Goal: Task Accomplishment & Management: Complete application form

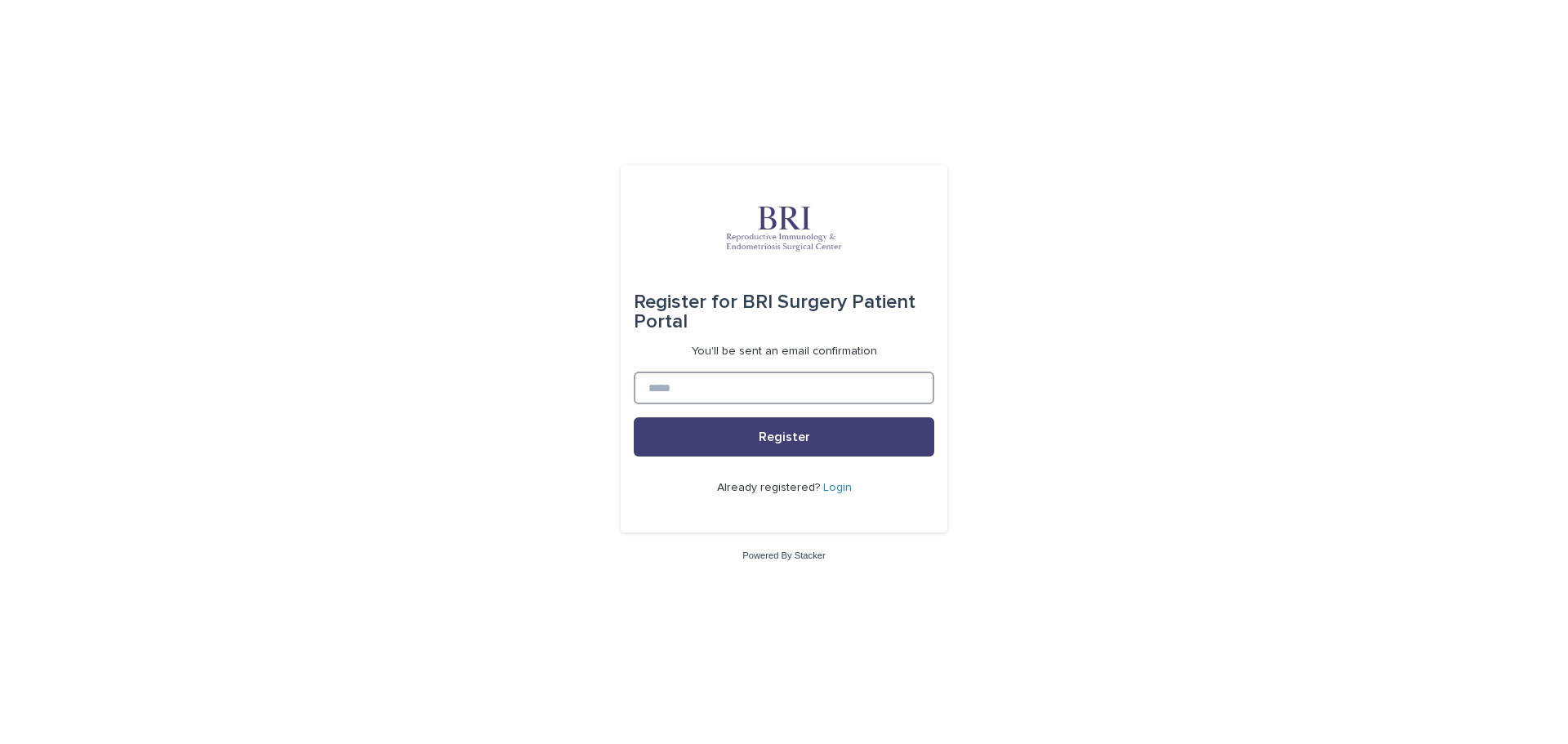
click at [721, 387] on input at bounding box center [784, 388] width 300 height 32
type input "**********"
click at [758, 445] on button "Register" at bounding box center [784, 436] width 300 height 39
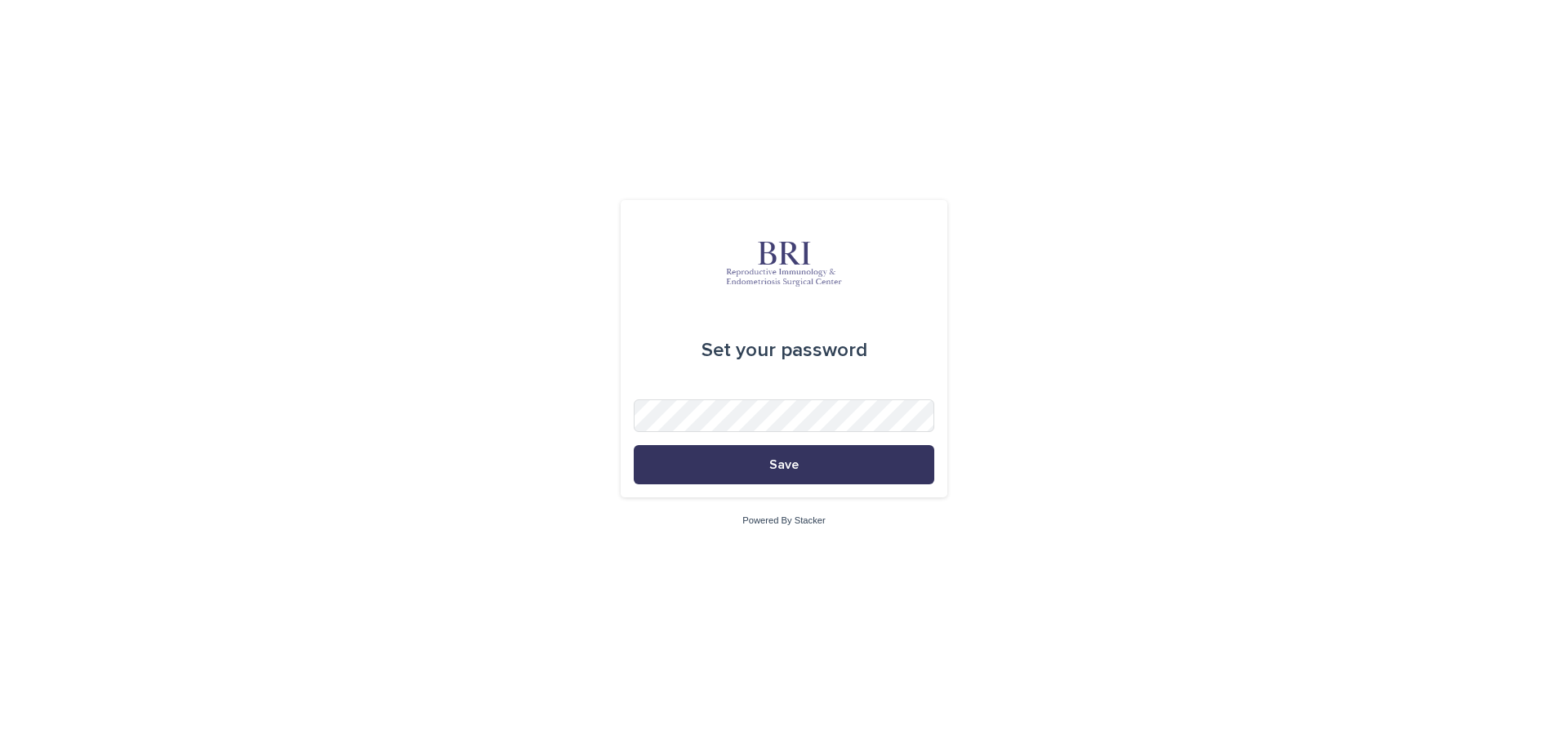
click at [836, 460] on button "Save" at bounding box center [784, 464] width 300 height 39
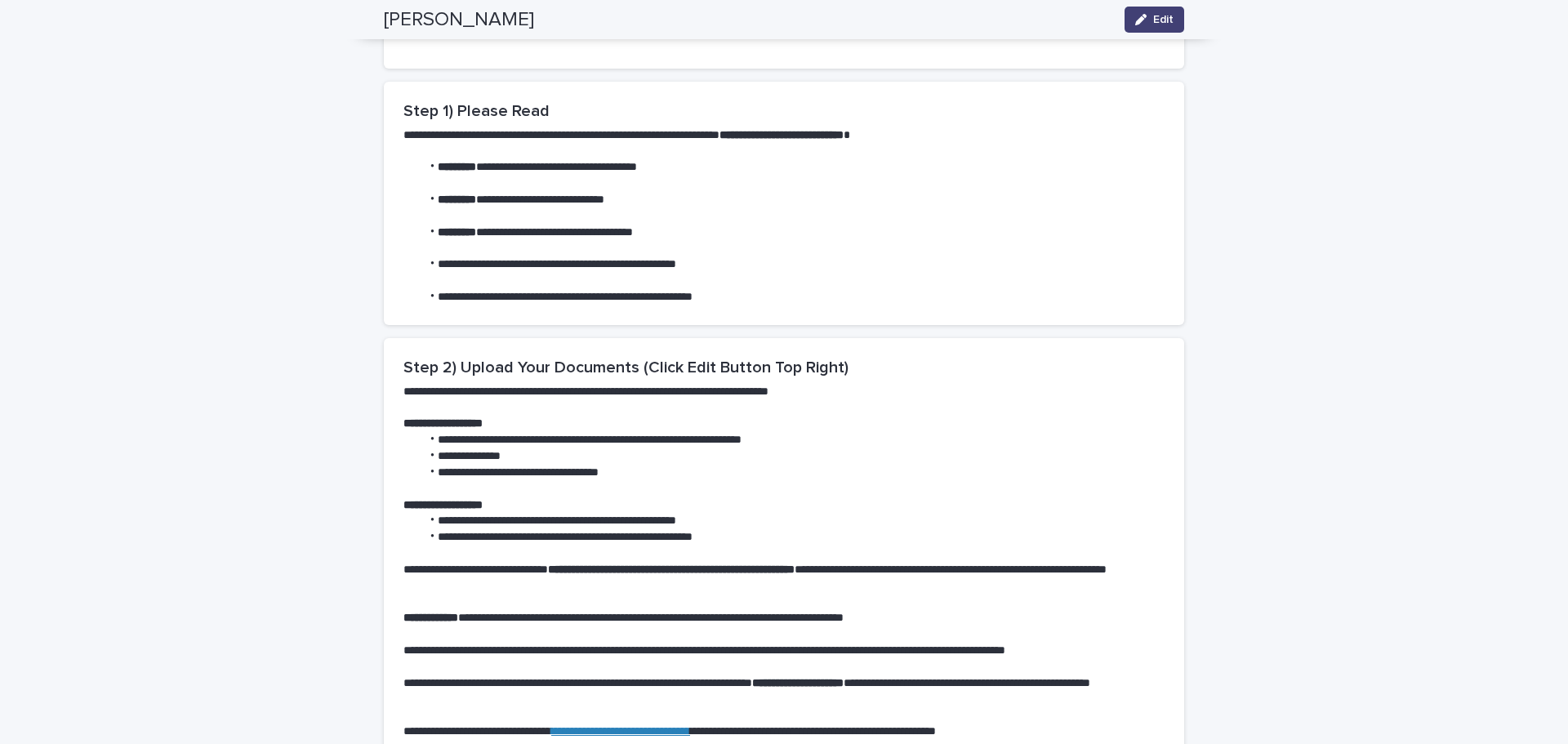
scroll to position [653, 0]
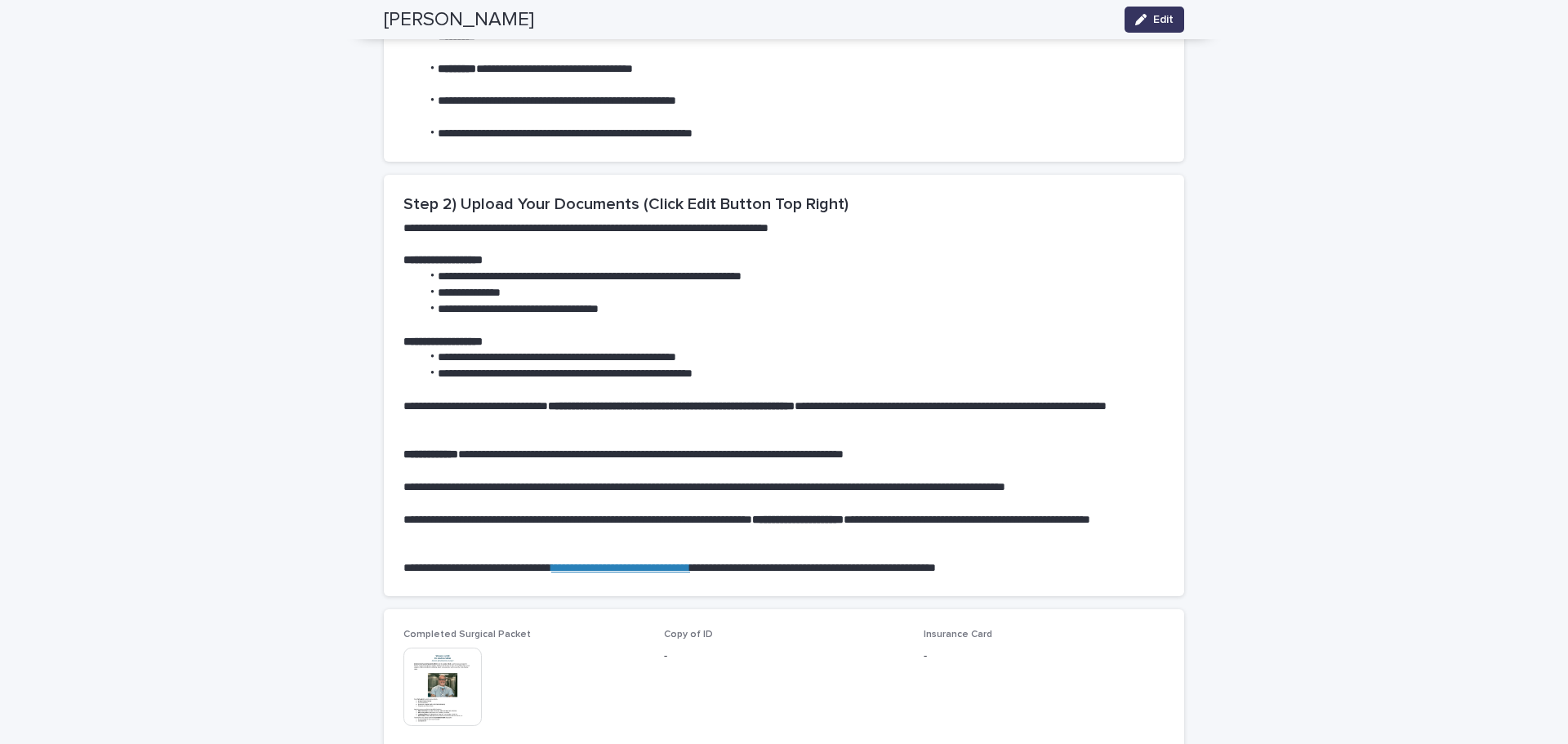
click at [1135, 20] on icon "button" at bounding box center [1141, 20] width 11 height 11
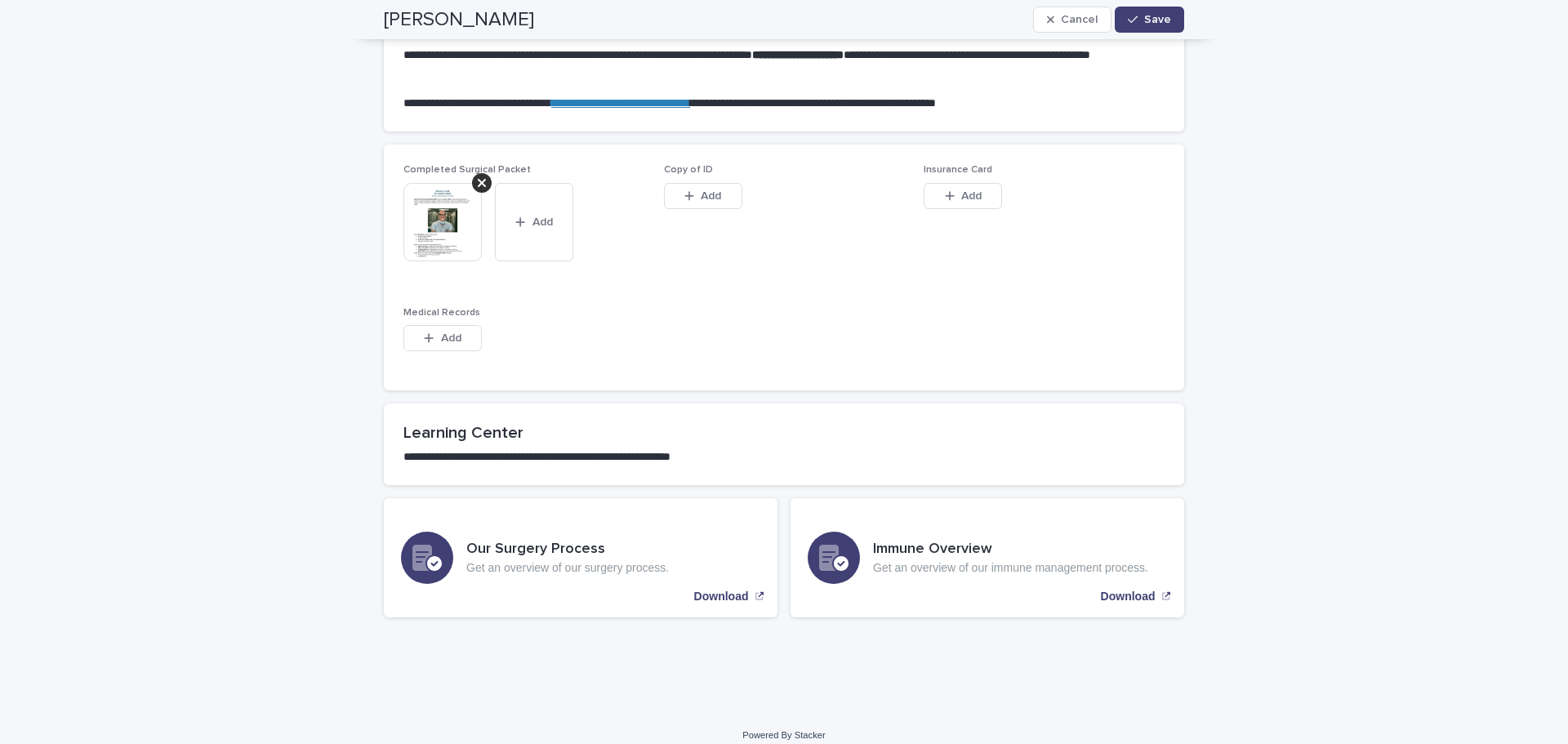
scroll to position [1114, 0]
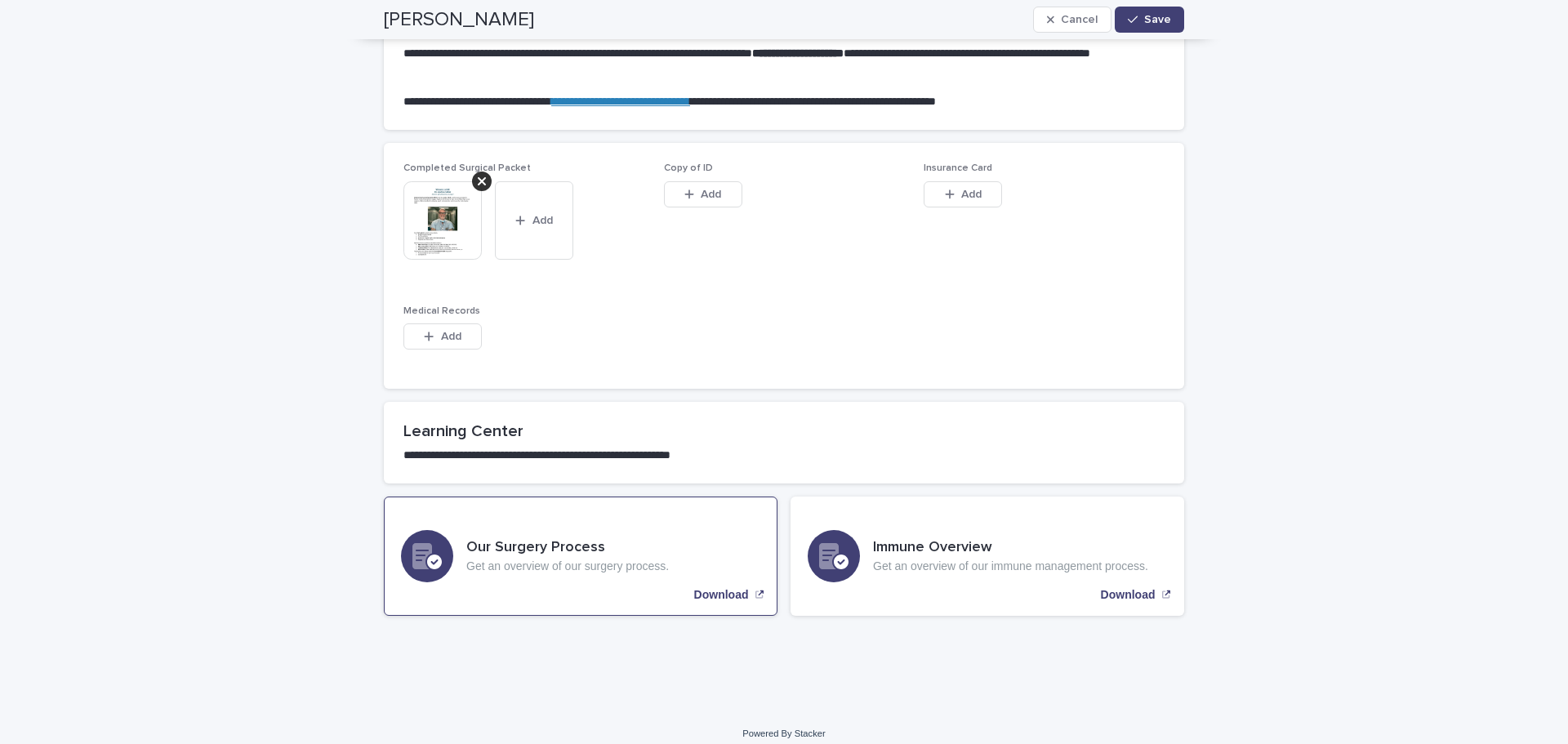
click at [719, 598] on p "Download" at bounding box center [721, 594] width 55 height 14
